Goal: Task Accomplishment & Management: Manage account settings

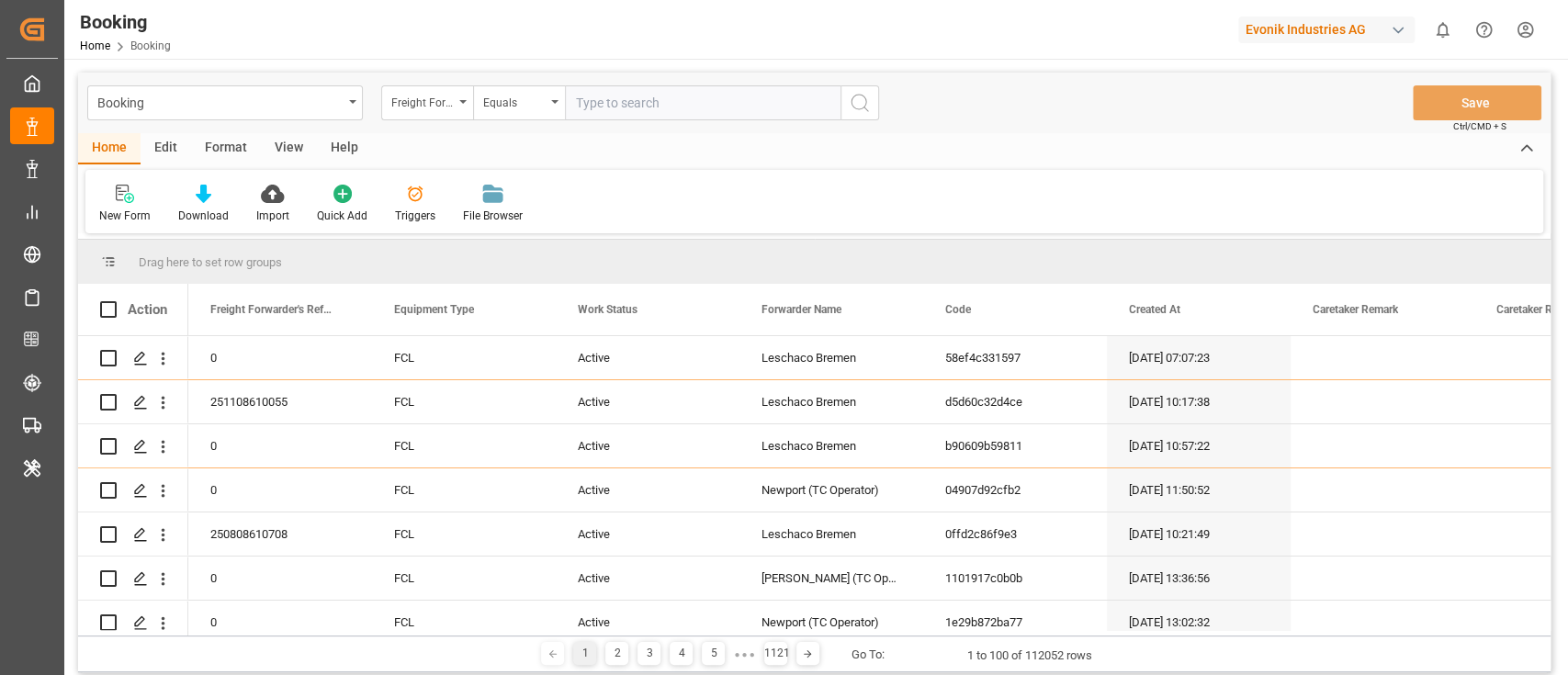
click at [234, 145] on div "Format" at bounding box center [226, 149] width 70 height 32
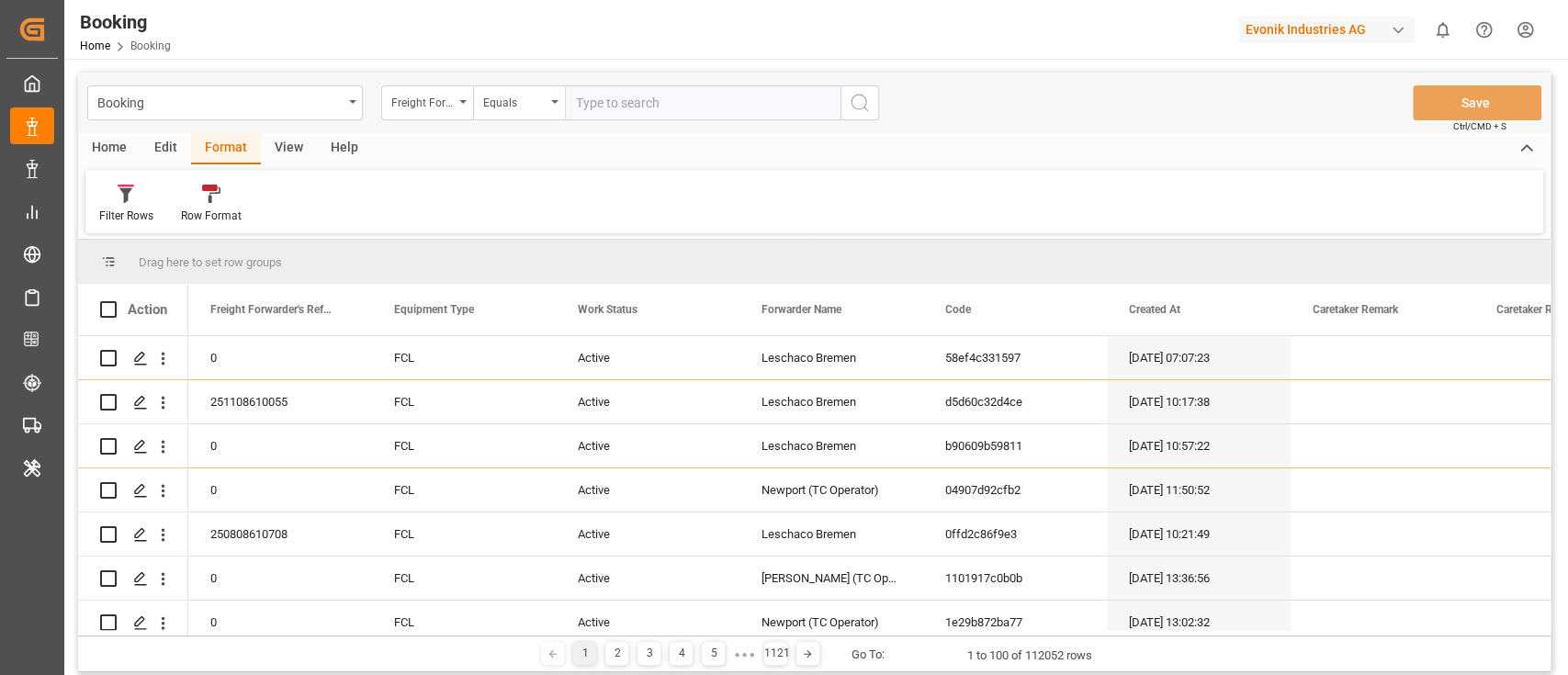
click at [126, 177] on div "Filter Rows Row Format" at bounding box center [815, 201] width 1458 height 63
click at [125, 208] on div "Filter Rows" at bounding box center [126, 215] width 54 height 17
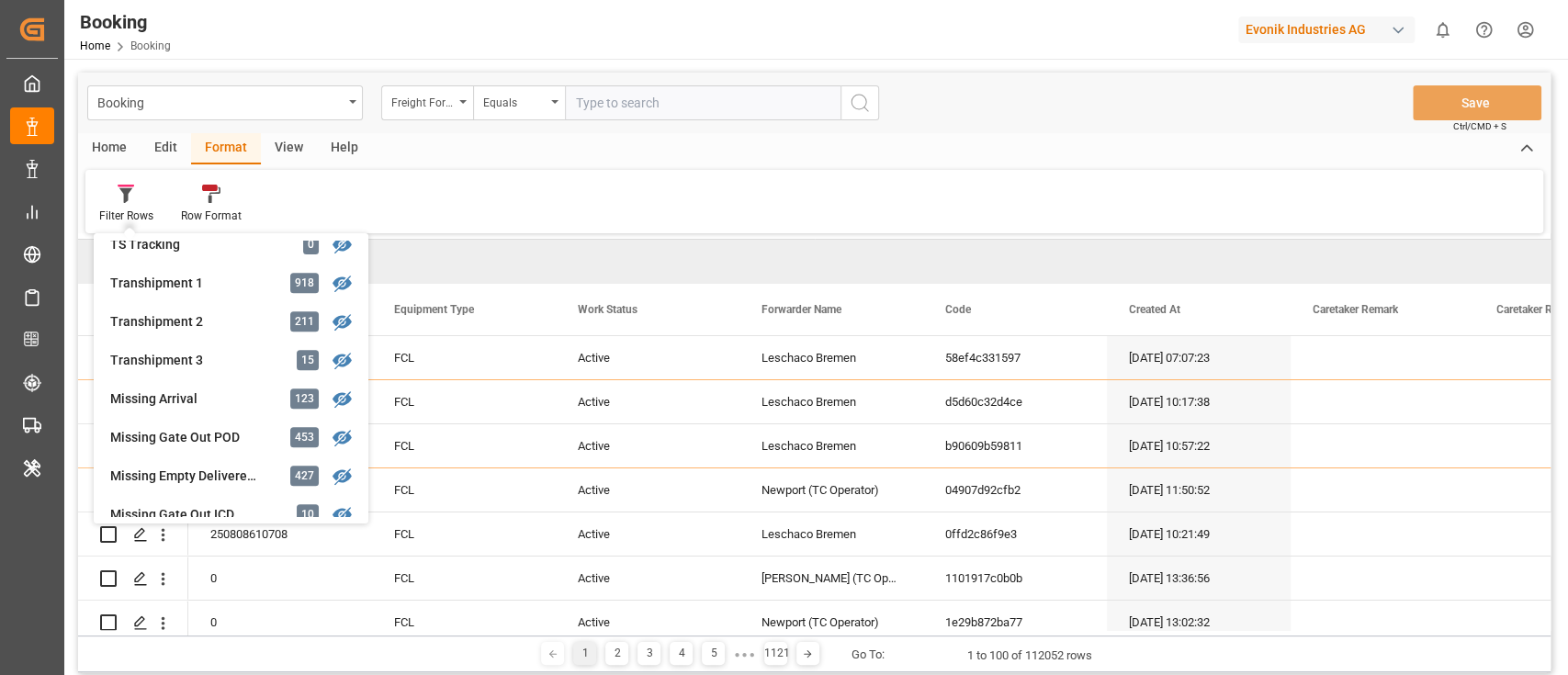
scroll to position [596, 0]
click at [215, 392] on div "Missing Arrival" at bounding box center [190, 398] width 161 height 20
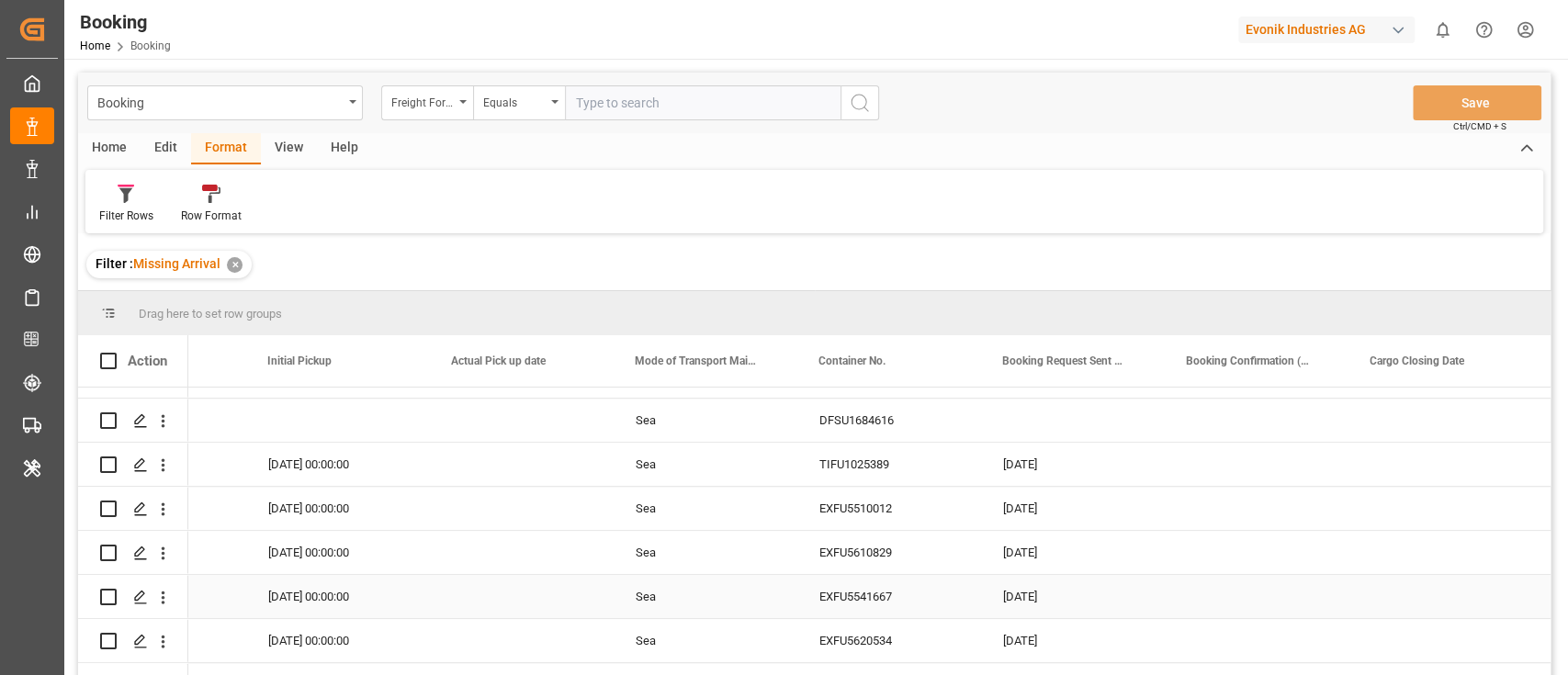
click at [844, 595] on div "EXFU5541667" at bounding box center [889, 597] width 183 height 43
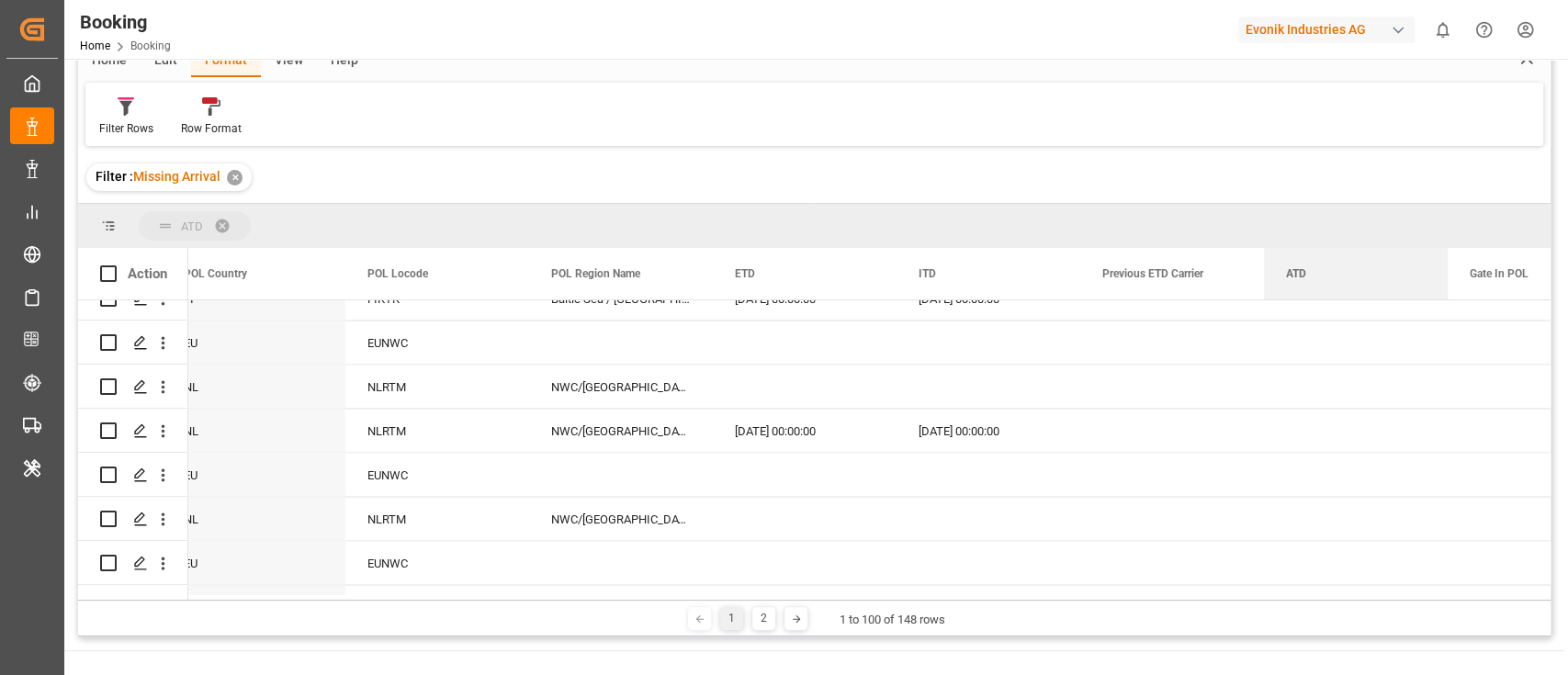
drag, startPoint x: 1297, startPoint y: 261, endPoint x: 1294, endPoint y: 229, distance: 32.1
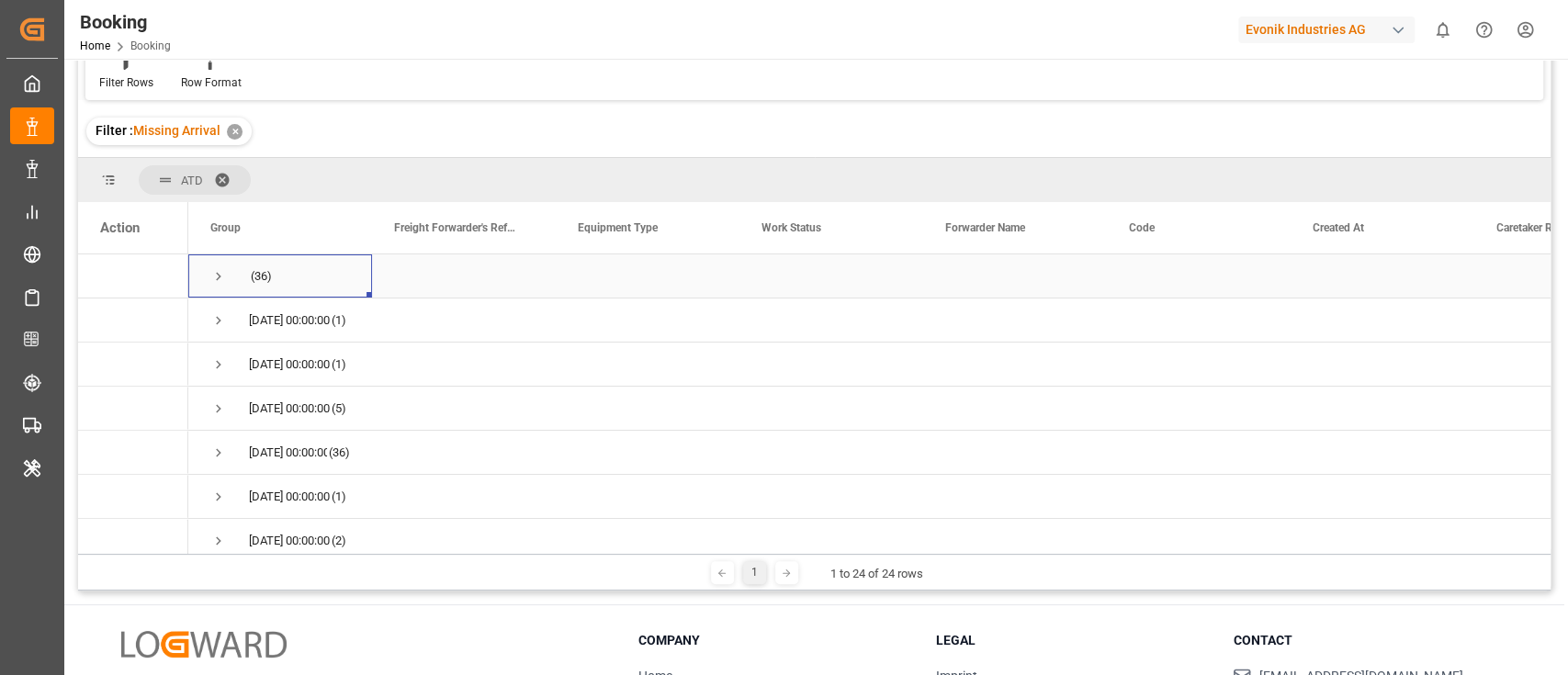
click at [220, 275] on span "Press SPACE to select this row." at bounding box center [218, 276] width 17 height 17
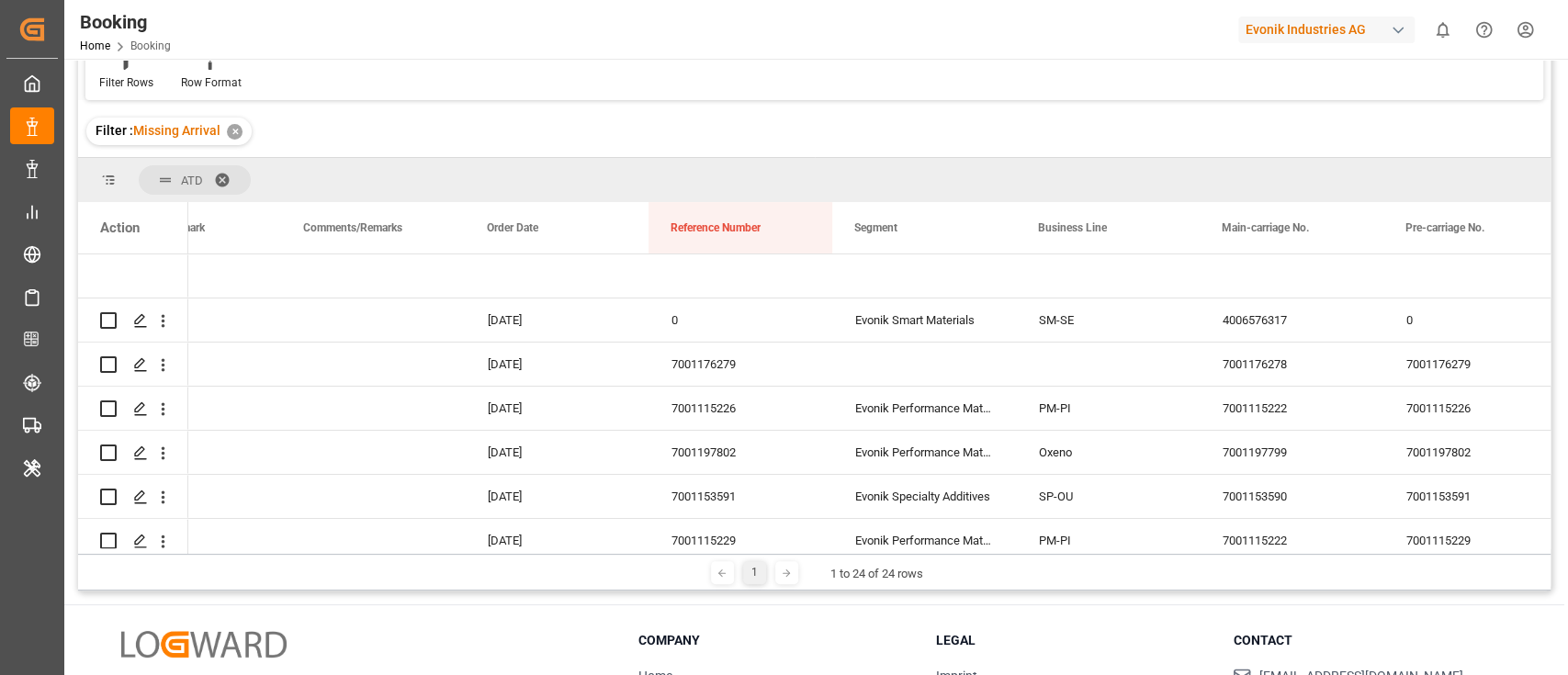
click at [1286, 34] on div "Evonik Industries AG" at bounding box center [1325, 30] width 177 height 27
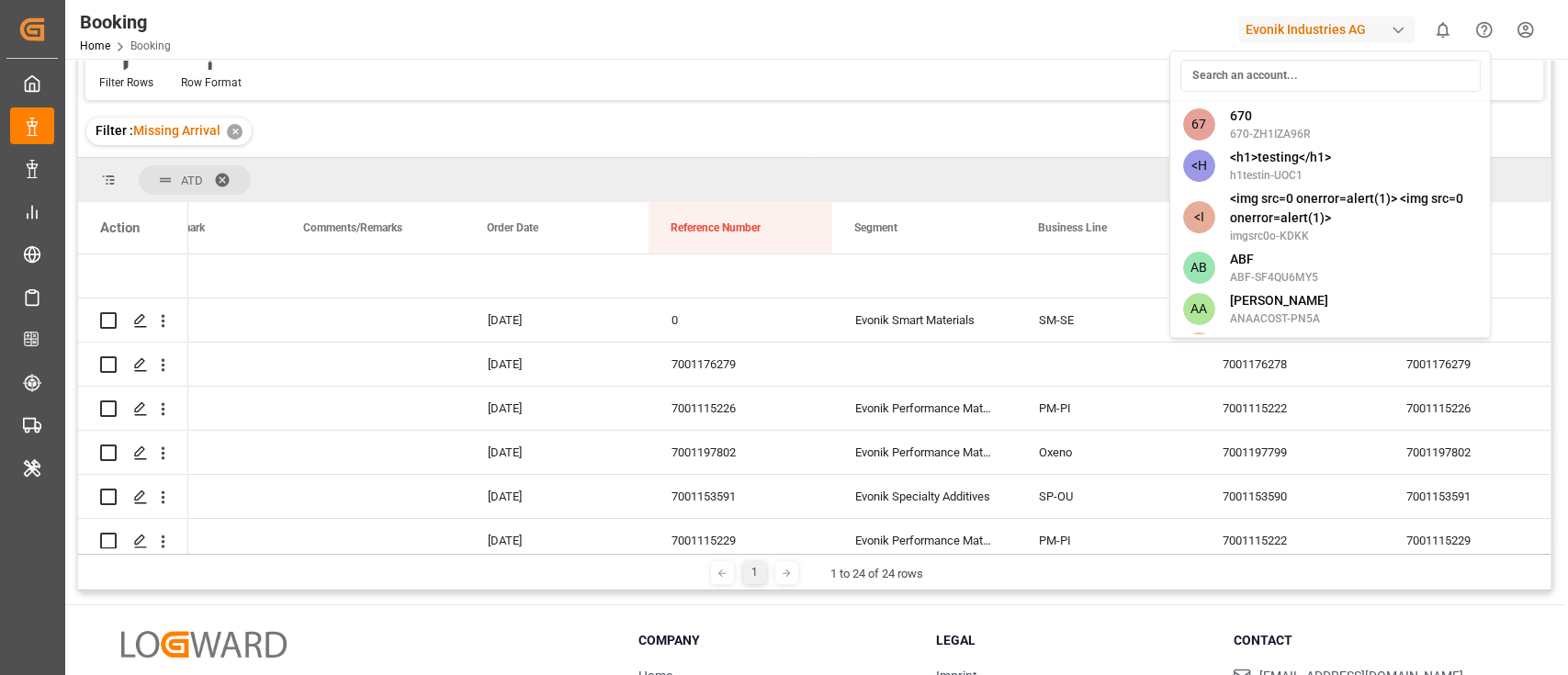
click at [1308, 72] on input at bounding box center [1329, 76] width 301 height 33
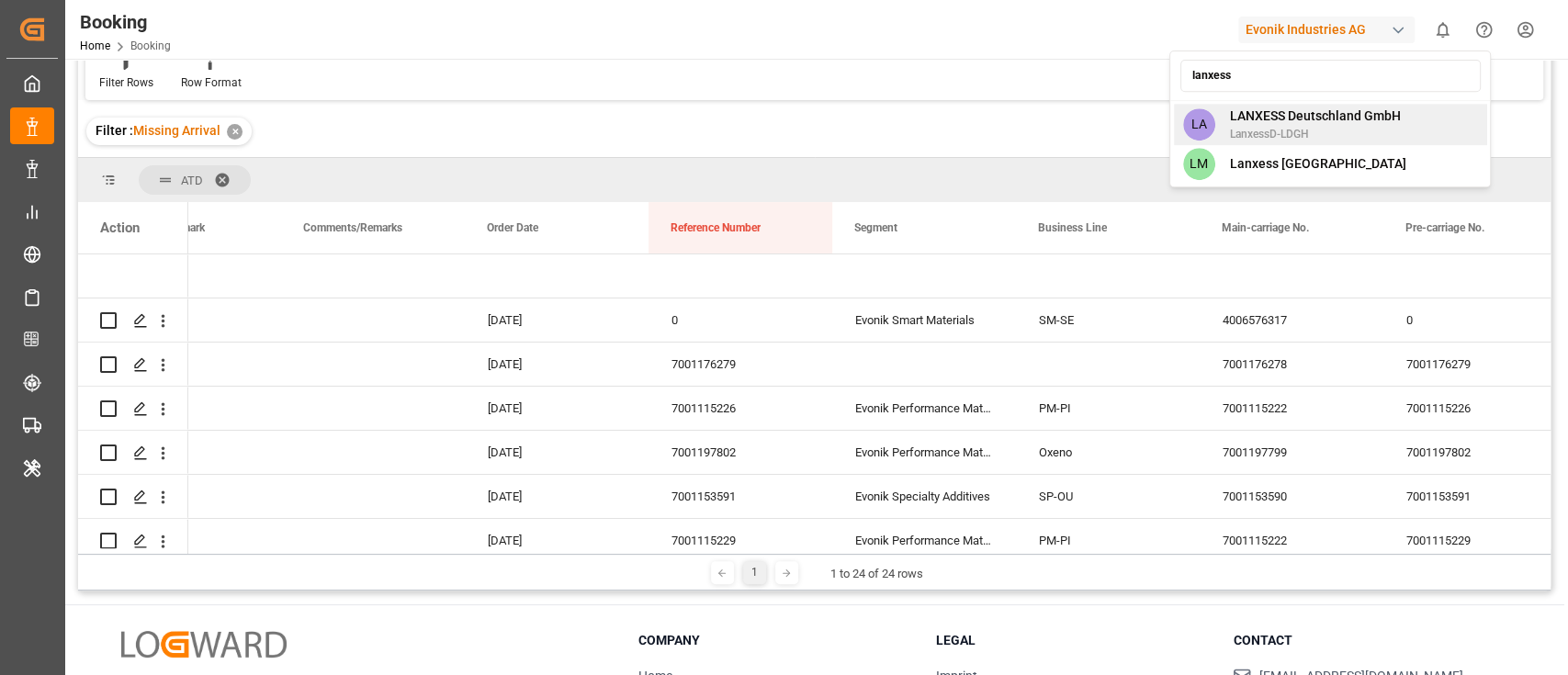
type input "lanxess"
click at [1345, 131] on span "LanxessD-LDGH" at bounding box center [1314, 134] width 171 height 17
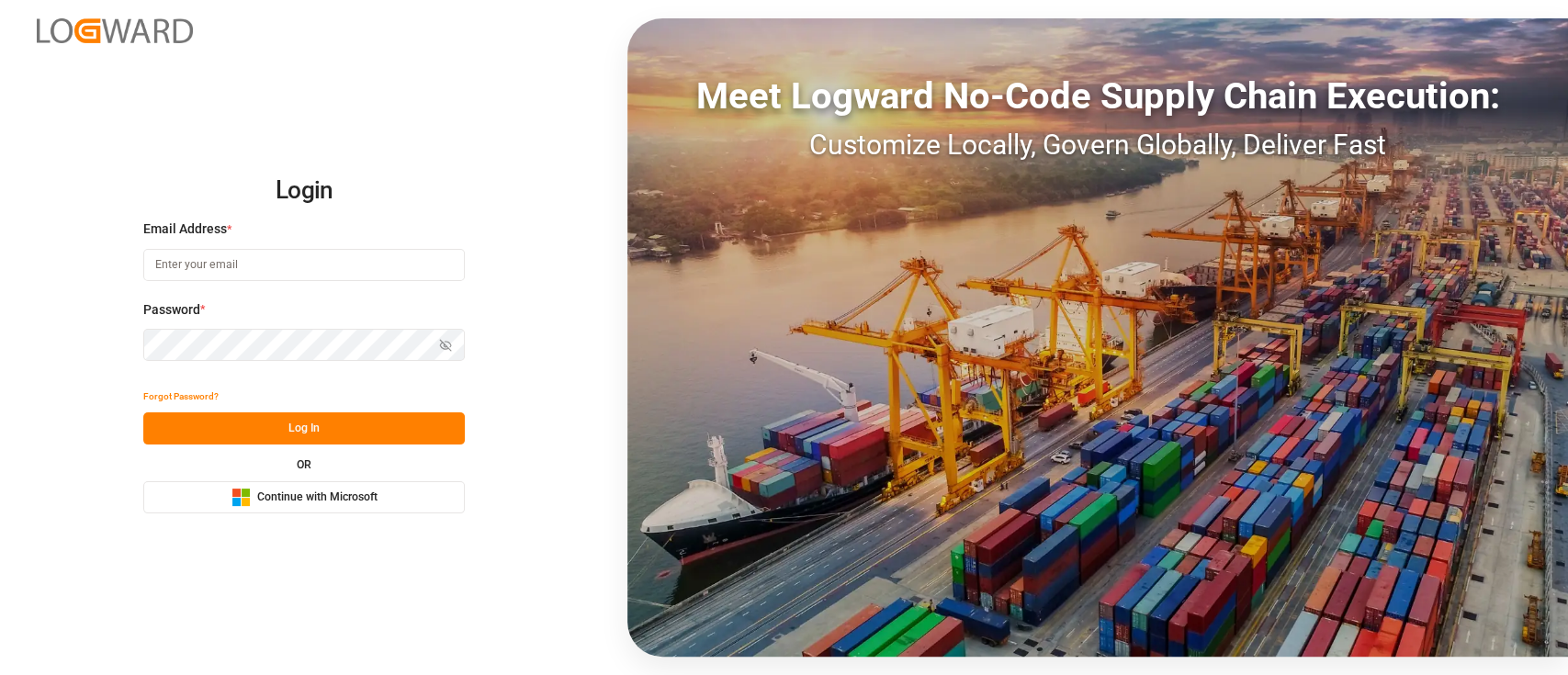
click at [422, 488] on button "Microsoft Logo Continue with Microsoft" at bounding box center [304, 497] width 321 height 33
click at [363, 501] on span "Continue with Microsoft" at bounding box center [318, 497] width 120 height 17
click at [347, 498] on span "Continue with Microsoft" at bounding box center [318, 497] width 120 height 17
click at [393, 437] on button "Log In" at bounding box center [304, 428] width 321 height 33
click at [231, 255] on input at bounding box center [304, 264] width 321 height 33
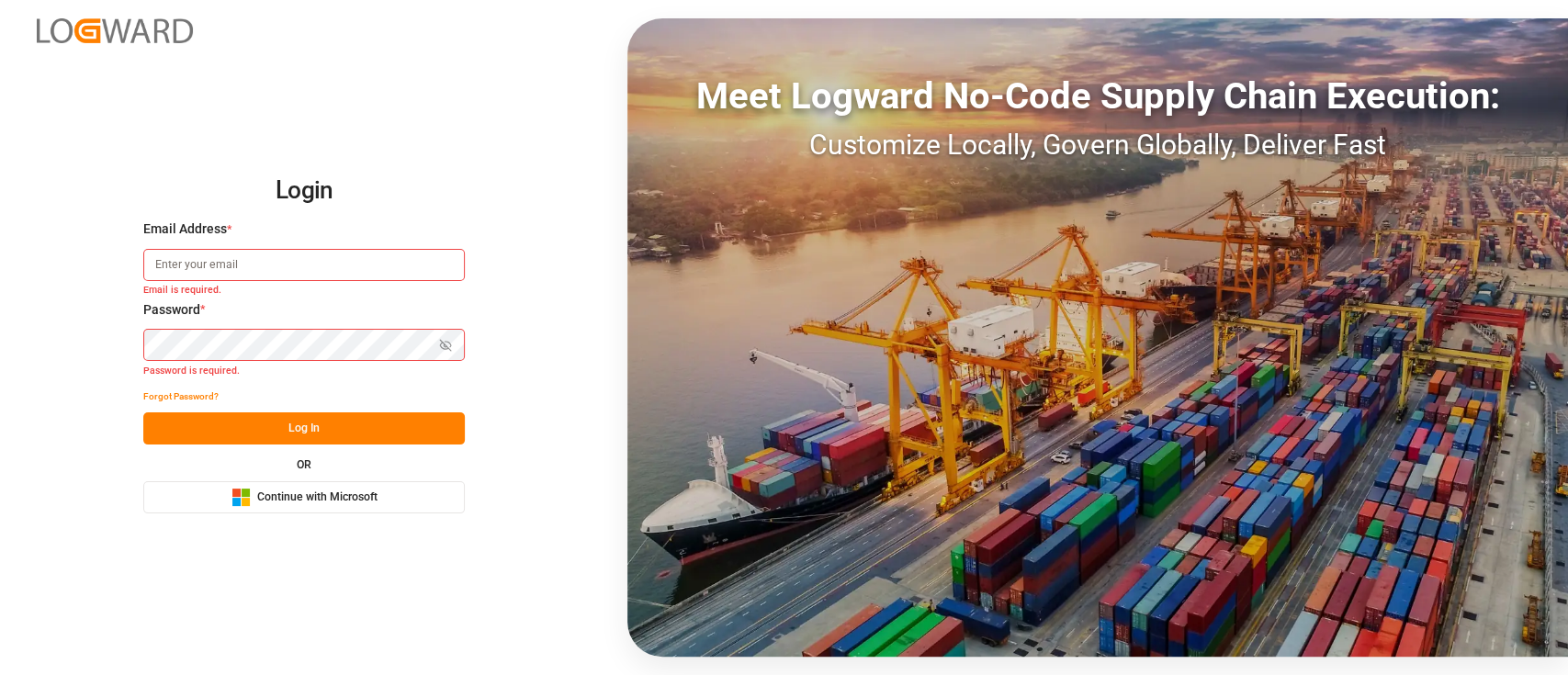
type input "[EMAIL_ADDRESS][PERSON_NAME][DOMAIN_NAME]"
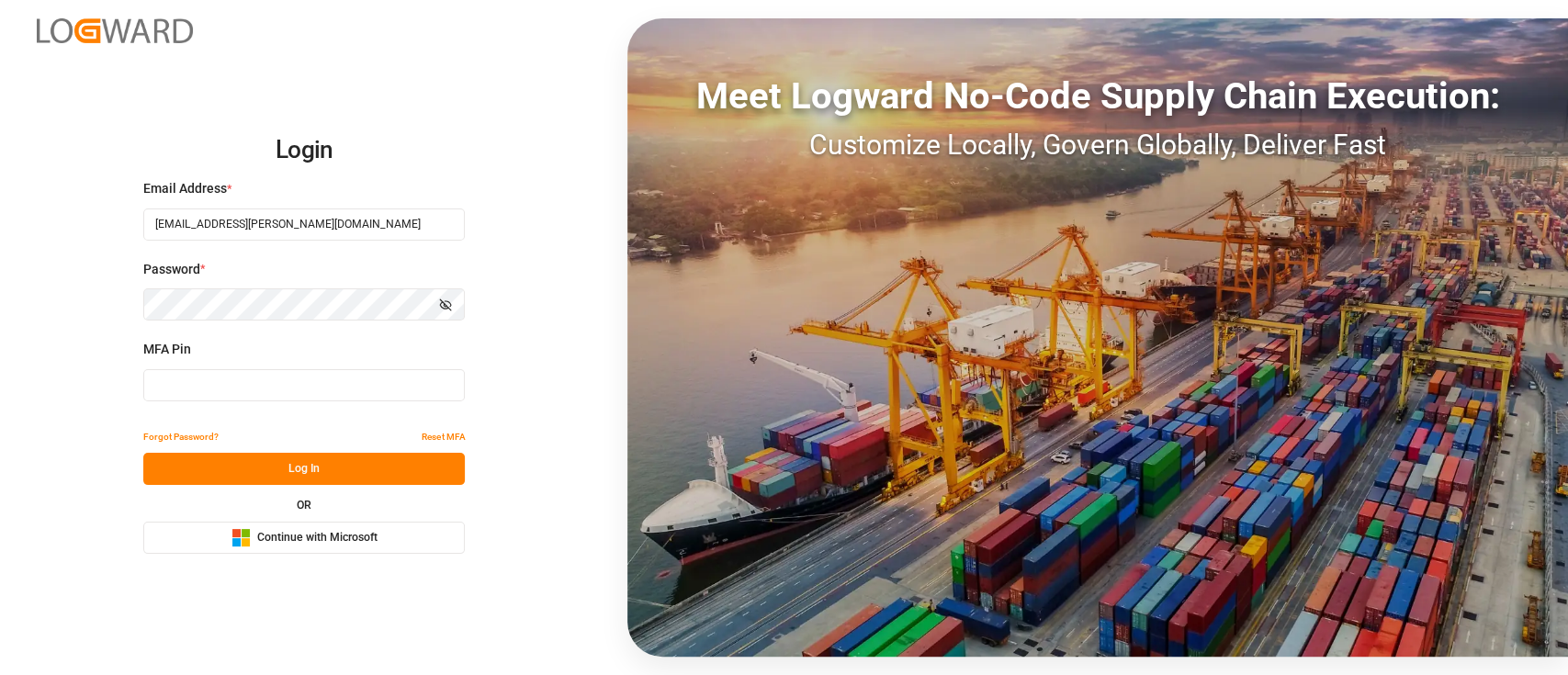
type input "397528"
click at [270, 391] on input "397528" at bounding box center [304, 385] width 321 height 33
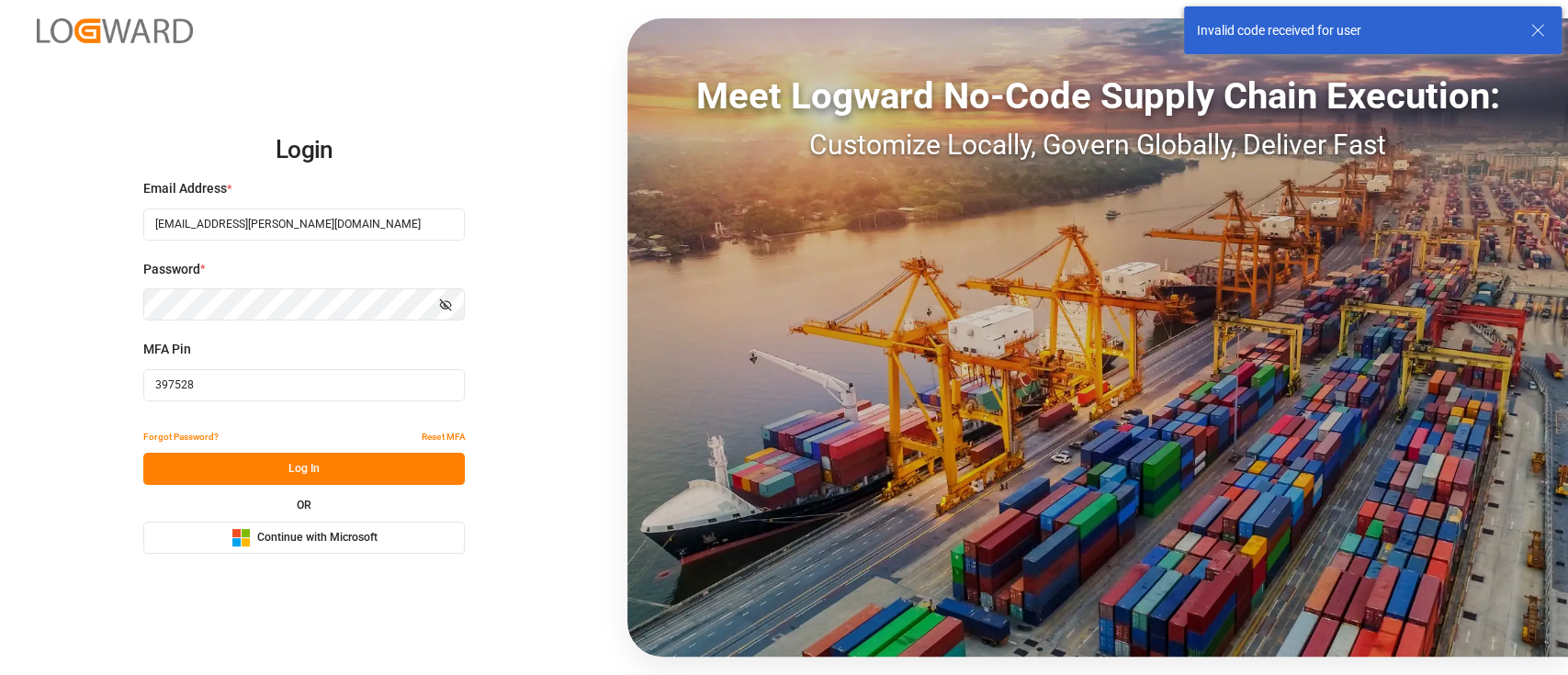
click at [315, 461] on button "Log In" at bounding box center [304, 469] width 321 height 33
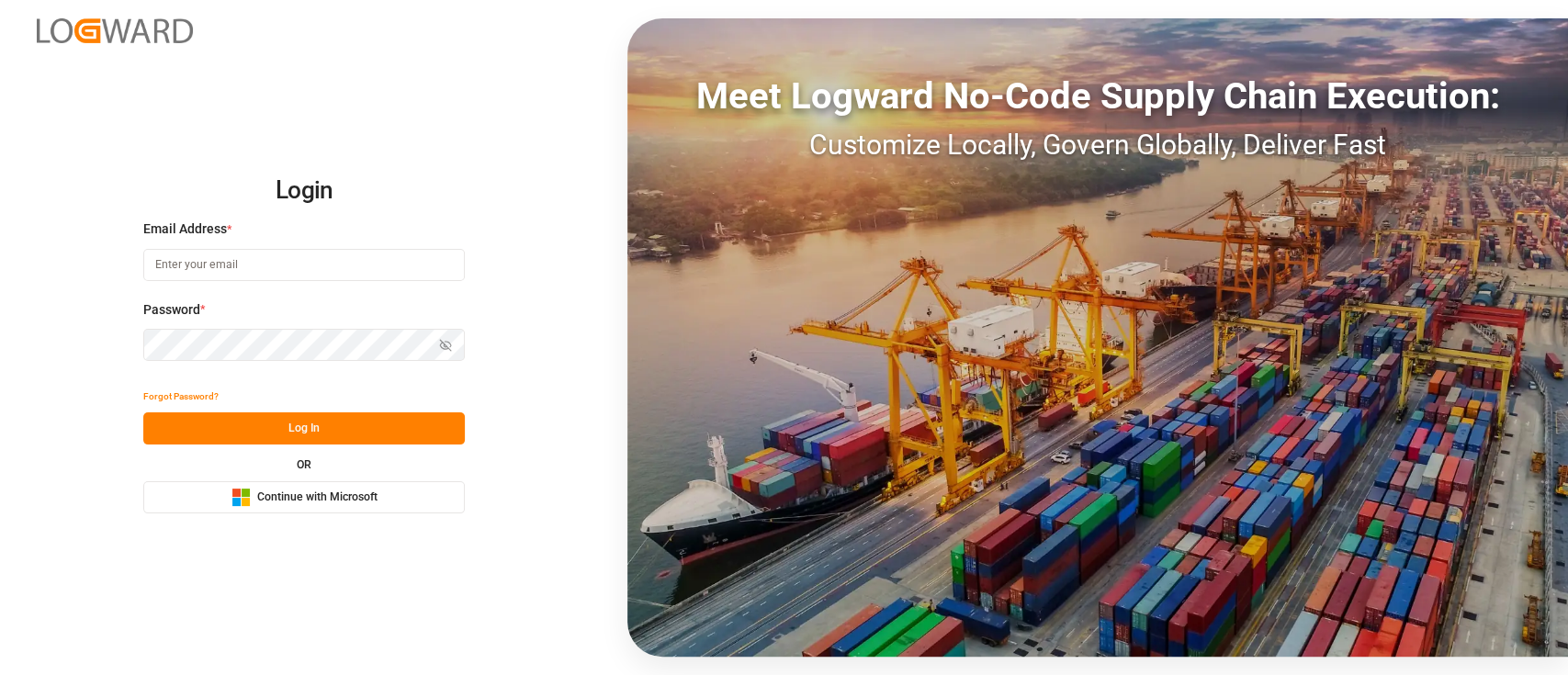
click at [234, 262] on input at bounding box center [304, 264] width 321 height 33
type input "[EMAIL_ADDRESS][PERSON_NAME][DOMAIN_NAME]"
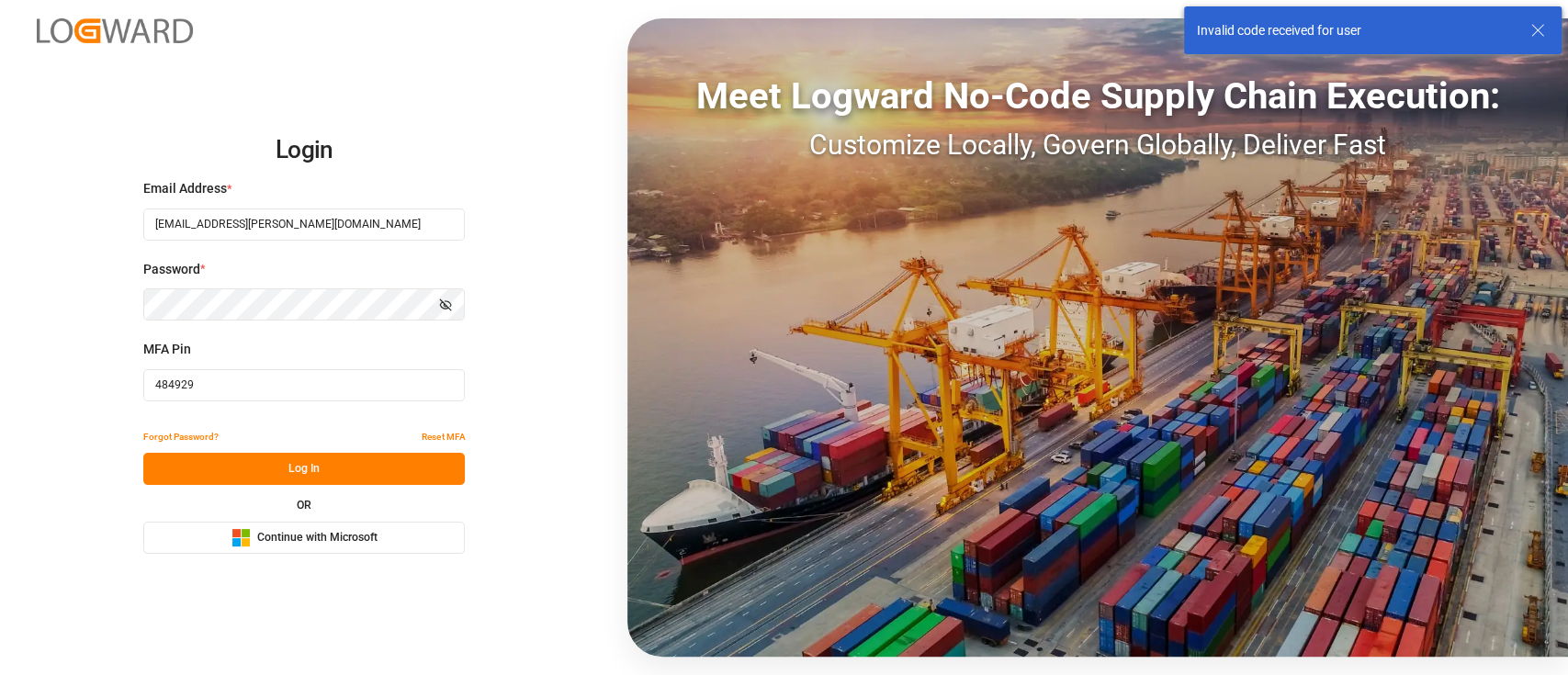
click at [257, 453] on button "Log In" at bounding box center [304, 469] width 321 height 33
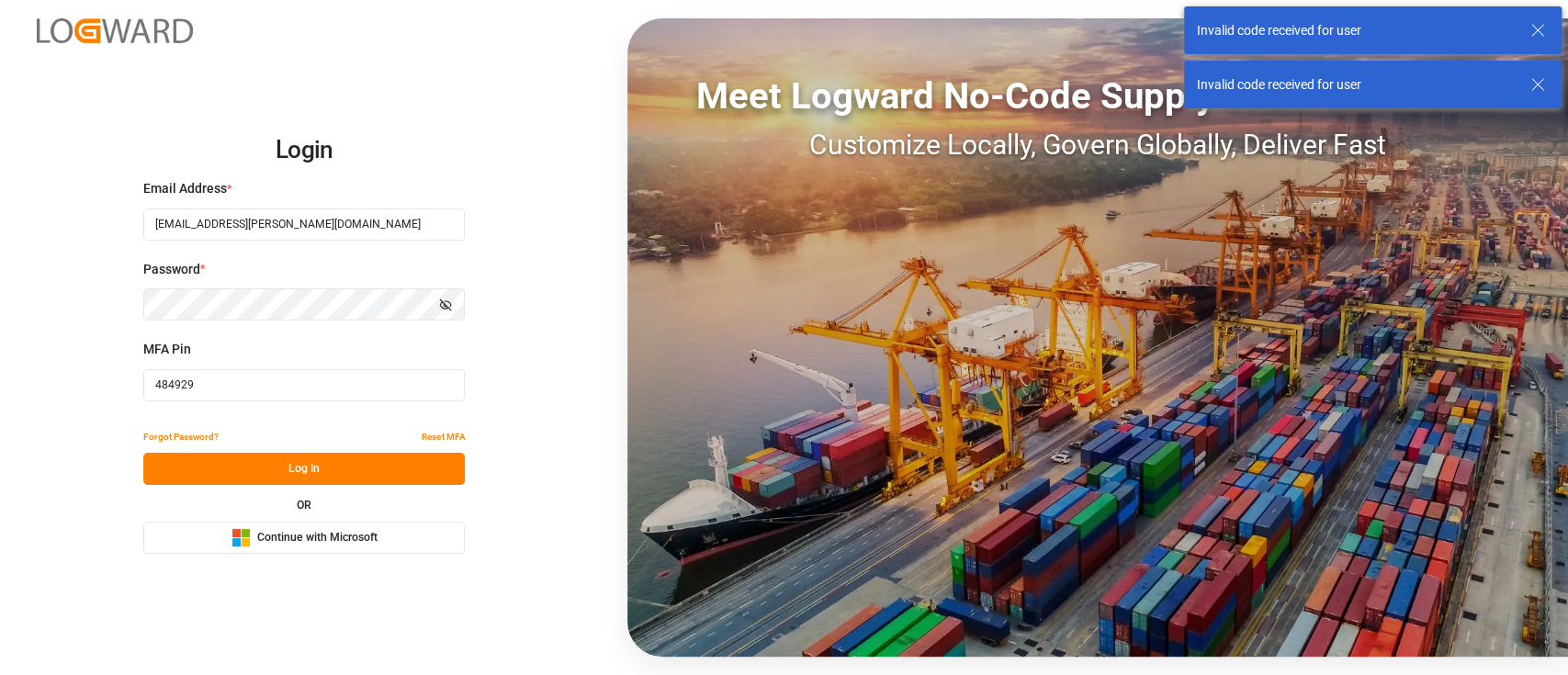
click at [260, 478] on button "Log In" at bounding box center [304, 469] width 321 height 33
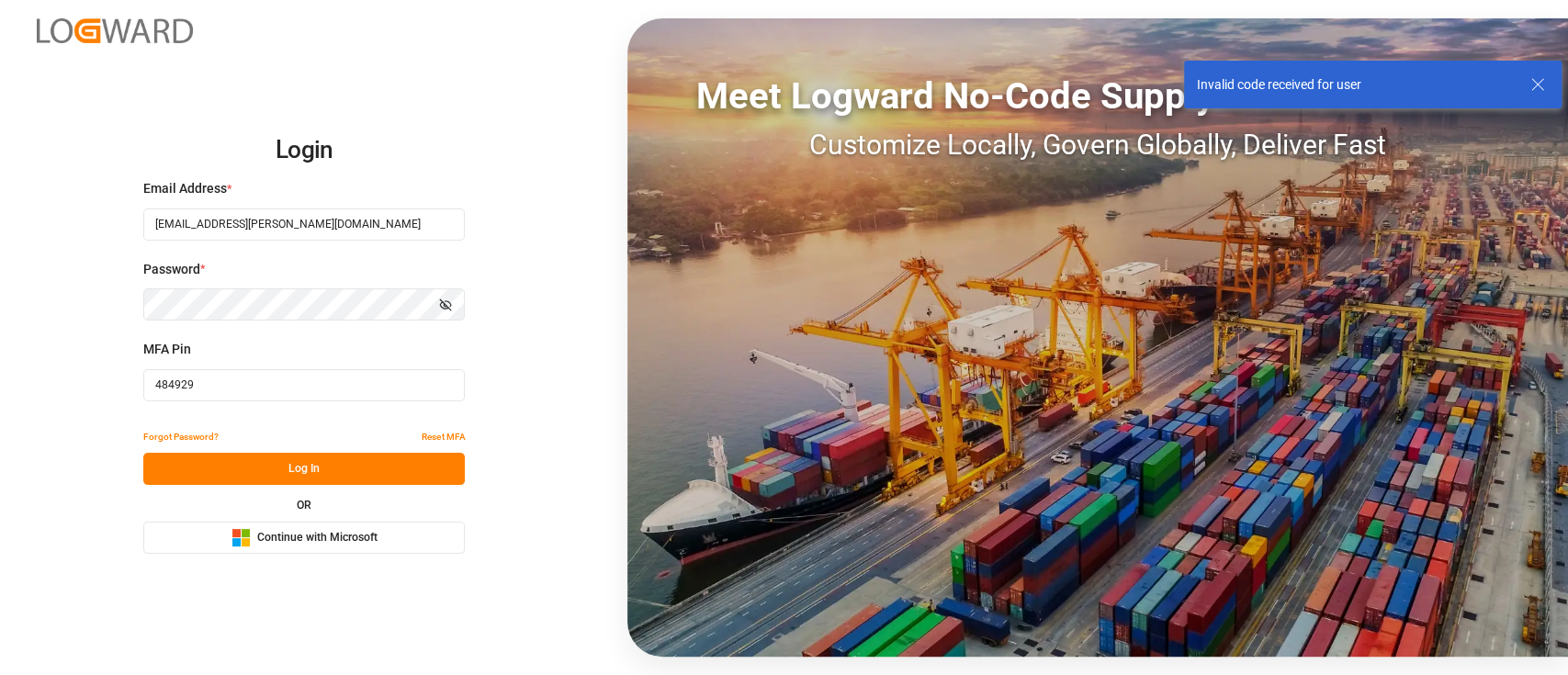
click at [235, 389] on input "484929" at bounding box center [304, 385] width 321 height 33
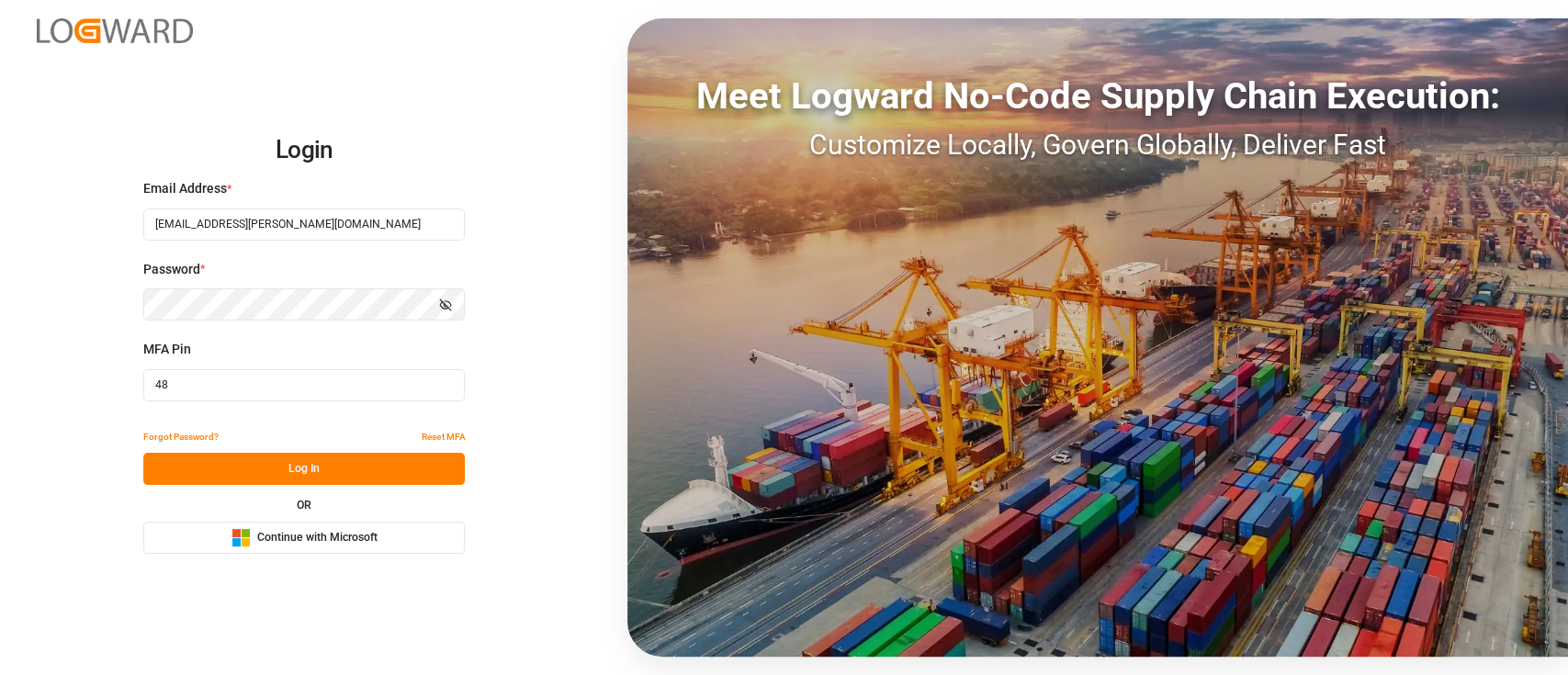
type input "4"
type input "547630"
click at [293, 541] on span "Continue with Microsoft" at bounding box center [318, 538] width 120 height 17
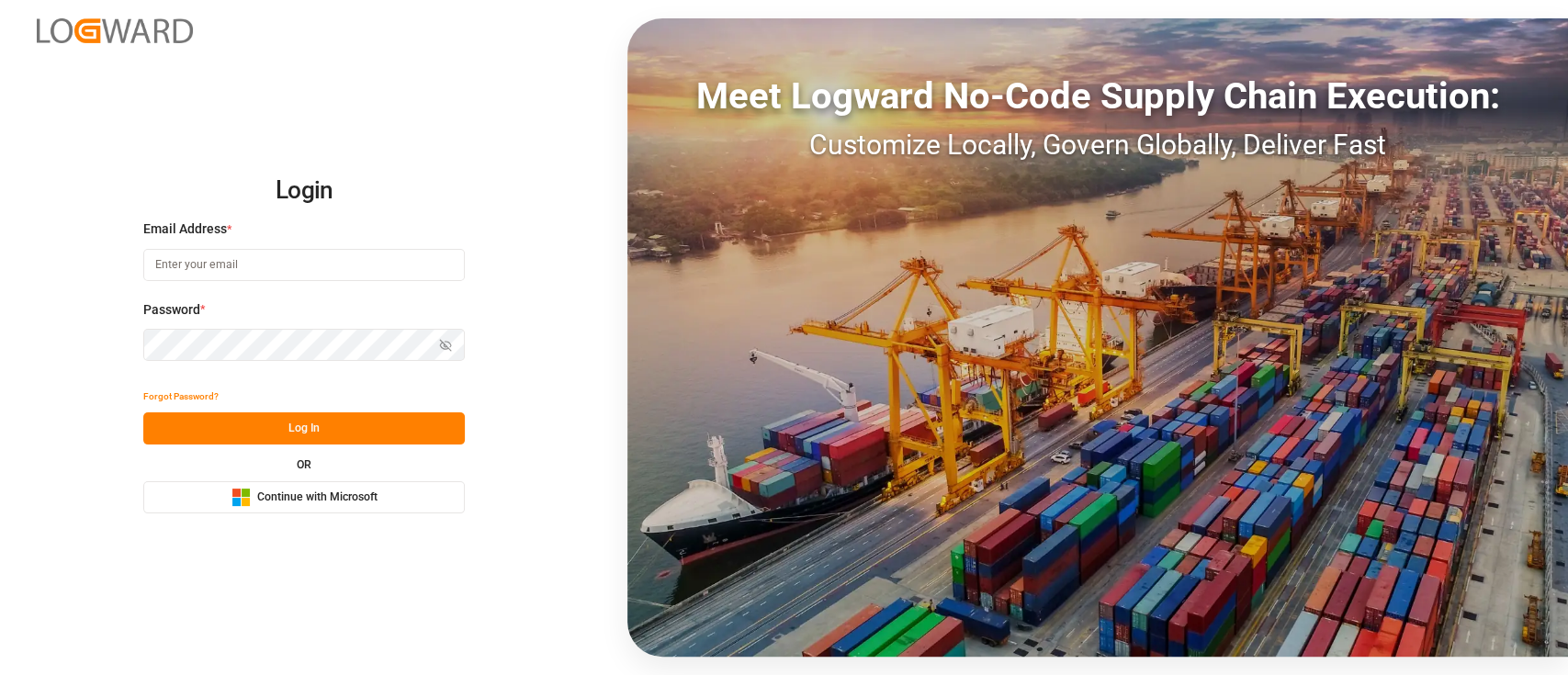
click at [198, 266] on input at bounding box center [304, 264] width 321 height 33
click at [235, 267] on input at bounding box center [304, 264] width 321 height 33
click at [235, 267] on input "m" at bounding box center [304, 264] width 321 height 33
type input "meenakshi.manjunatha@logward.com"
click at [537, 299] on div "Login Email Address * meenakshi.manjunatha@logward.com Password * Show password…" at bounding box center [784, 338] width 1568 height 675
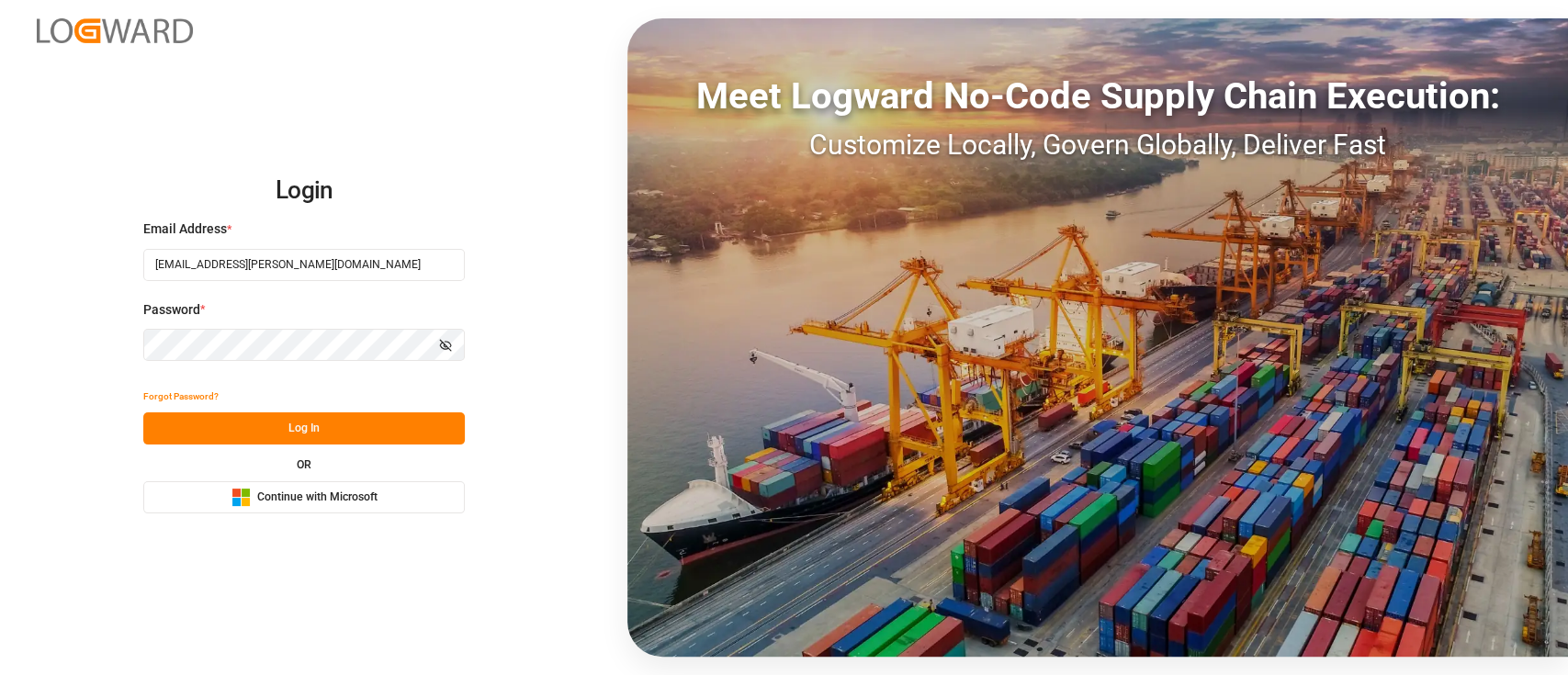
click at [392, 424] on button "Log In" at bounding box center [304, 428] width 321 height 33
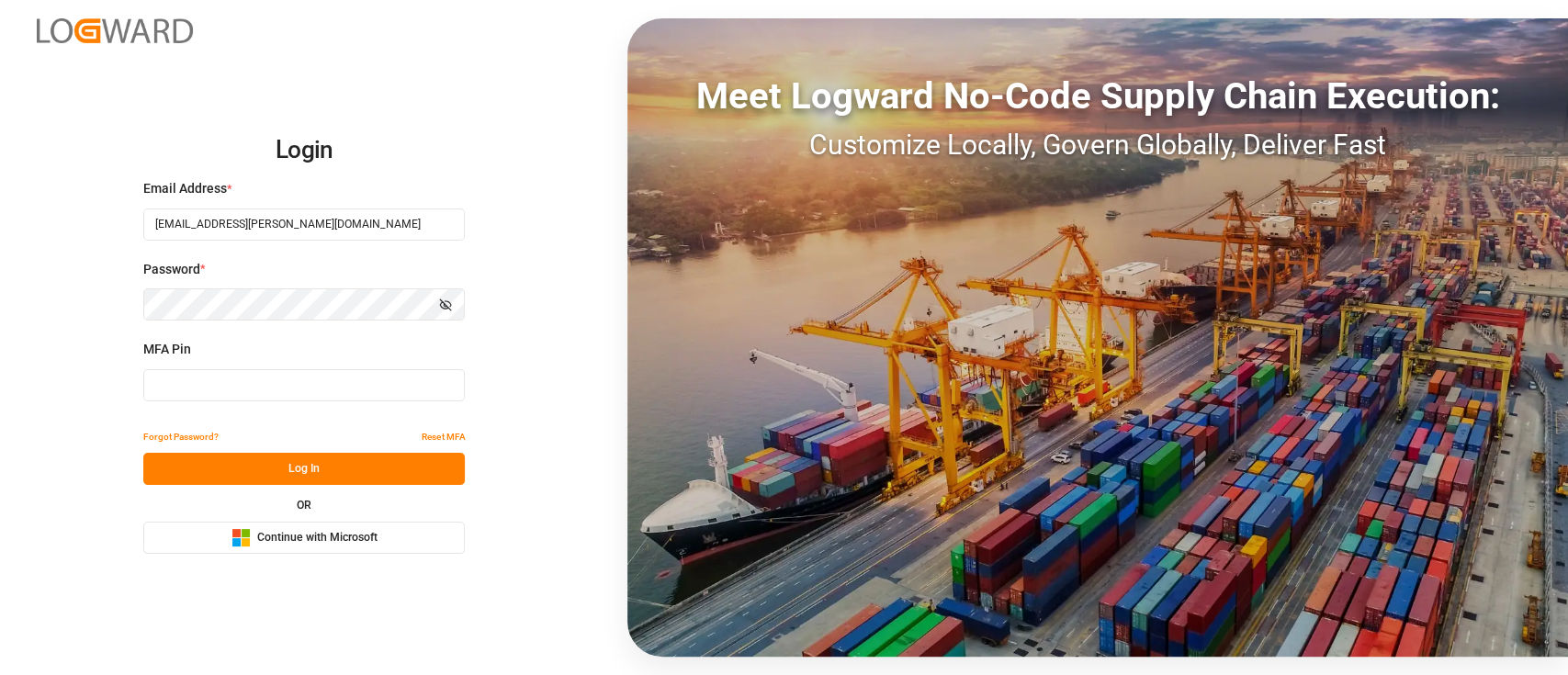
click at [235, 380] on input at bounding box center [304, 385] width 321 height 33
type input "094657"
click at [438, 458] on button "Log In" at bounding box center [304, 469] width 321 height 33
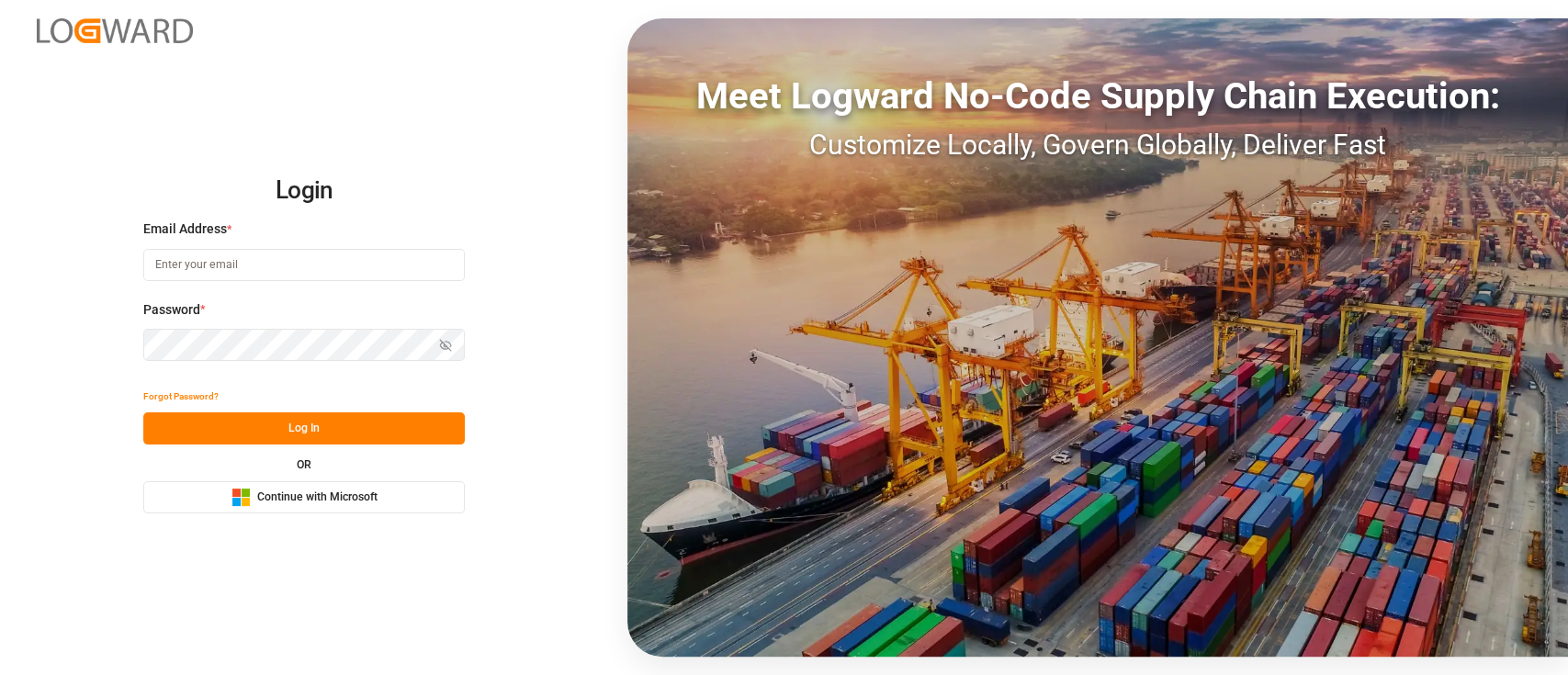
click at [319, 502] on span "Continue with Microsoft" at bounding box center [318, 497] width 120 height 17
click at [449, 98] on div "Login Email Address * Password * Show password Forgot Password? Log In OR Micro…" at bounding box center [784, 338] width 1568 height 675
click at [336, 489] on span "Continue with Microsoft" at bounding box center [318, 497] width 120 height 17
click at [768, 386] on div "Meet Logward No-Code Supply Chain Execution: Customize Locally, Govern Globally…" at bounding box center [1098, 338] width 941 height 638
click at [386, 269] on input at bounding box center [304, 264] width 321 height 33
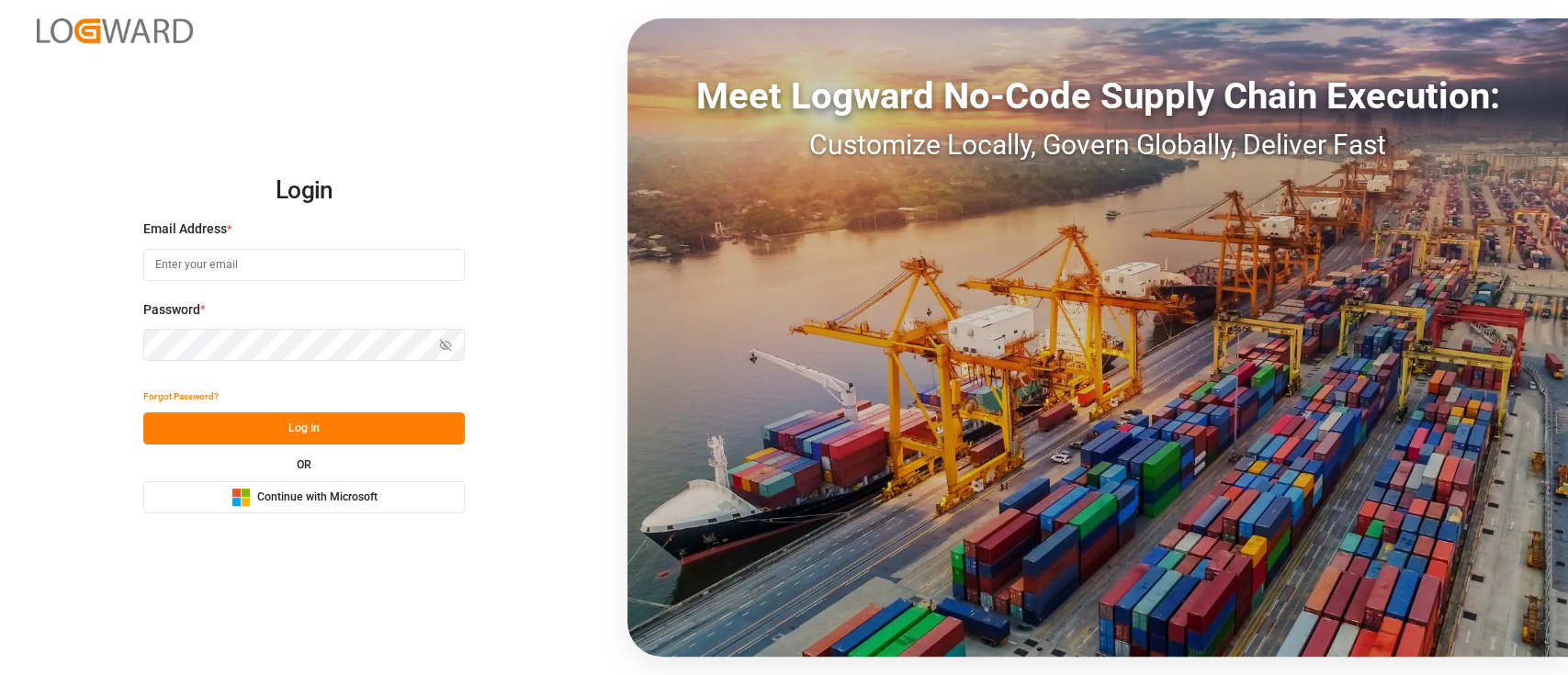
click at [386, 269] on input at bounding box center [304, 264] width 321 height 33
type input "[EMAIL_ADDRESS][PERSON_NAME][DOMAIN_NAME]"
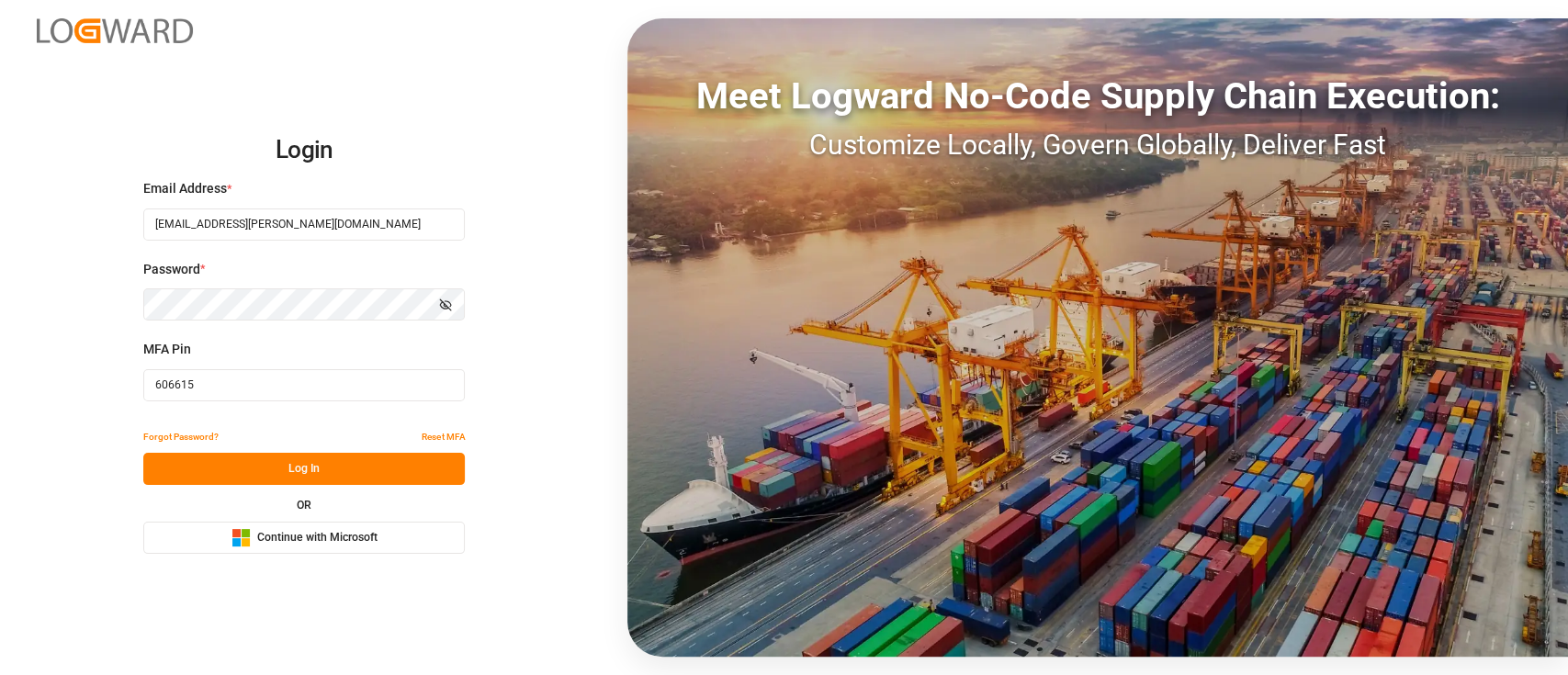
click at [352, 397] on input "606615" at bounding box center [304, 385] width 321 height 33
click at [305, 382] on input "606615" at bounding box center [304, 385] width 321 height 33
paste input "527356"
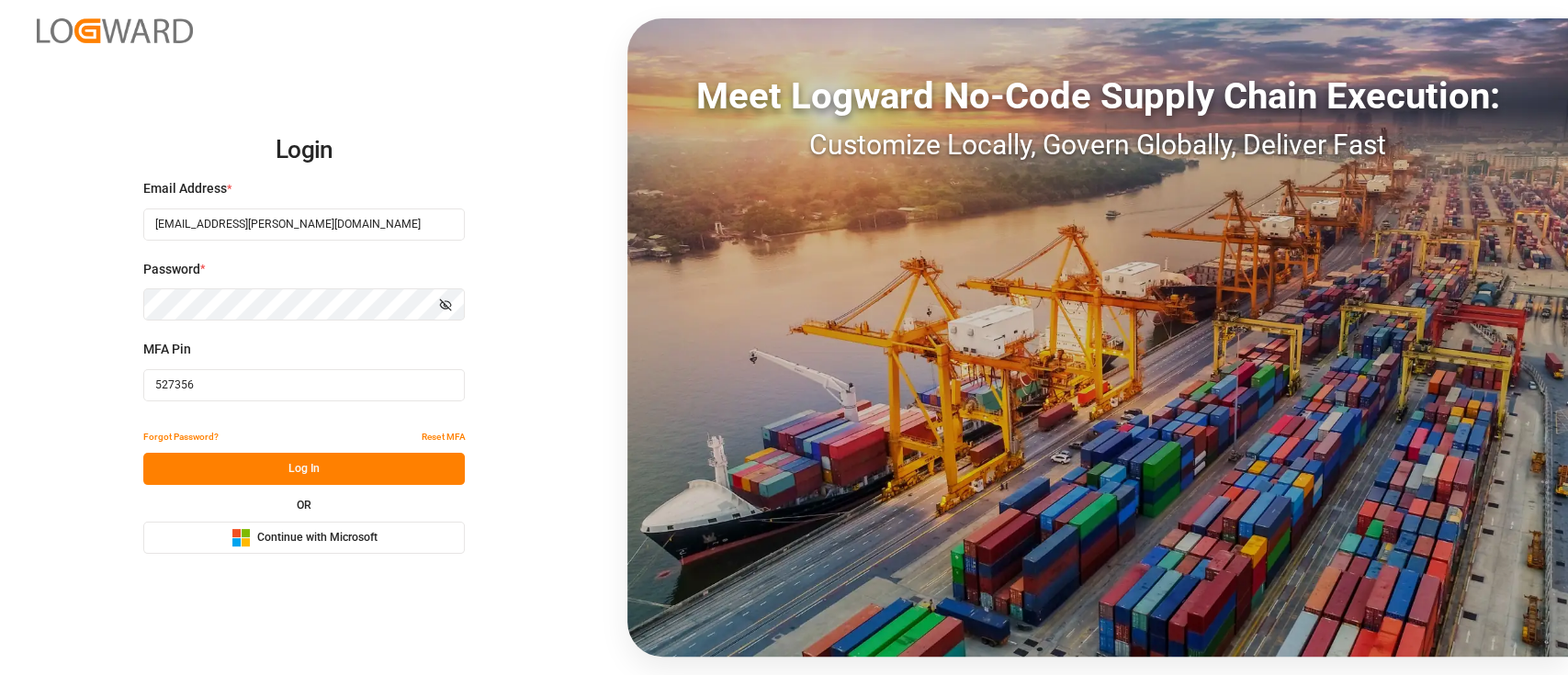
type input "527356"
click at [274, 453] on button "Log In" at bounding box center [304, 469] width 321 height 33
